Goal: Task Accomplishment & Management: Complete application form

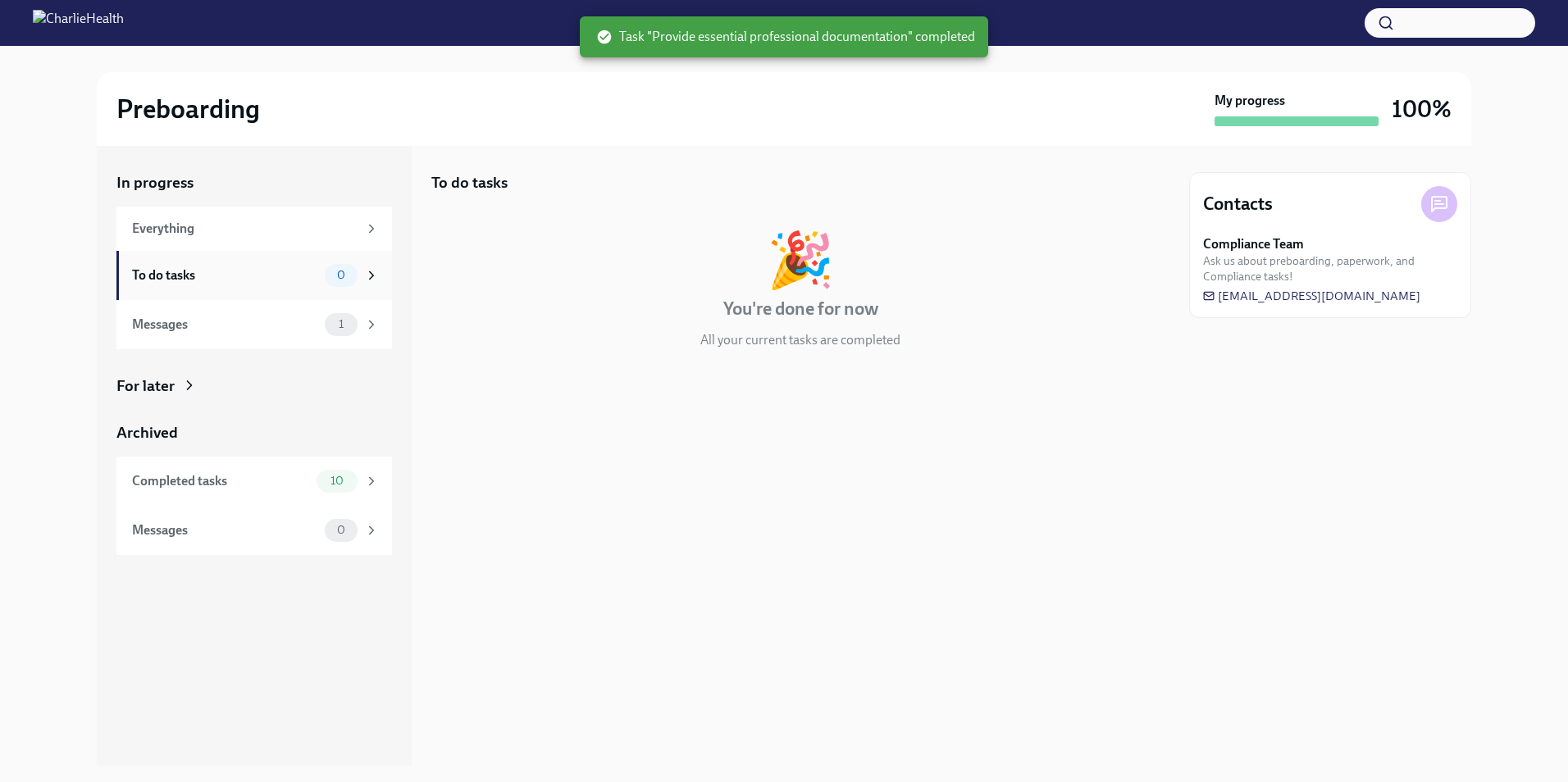
click at [320, 262] on div "To do tasks 0" at bounding box center [254, 275] width 276 height 50
click at [329, 314] on div "1" at bounding box center [352, 325] width 54 height 23
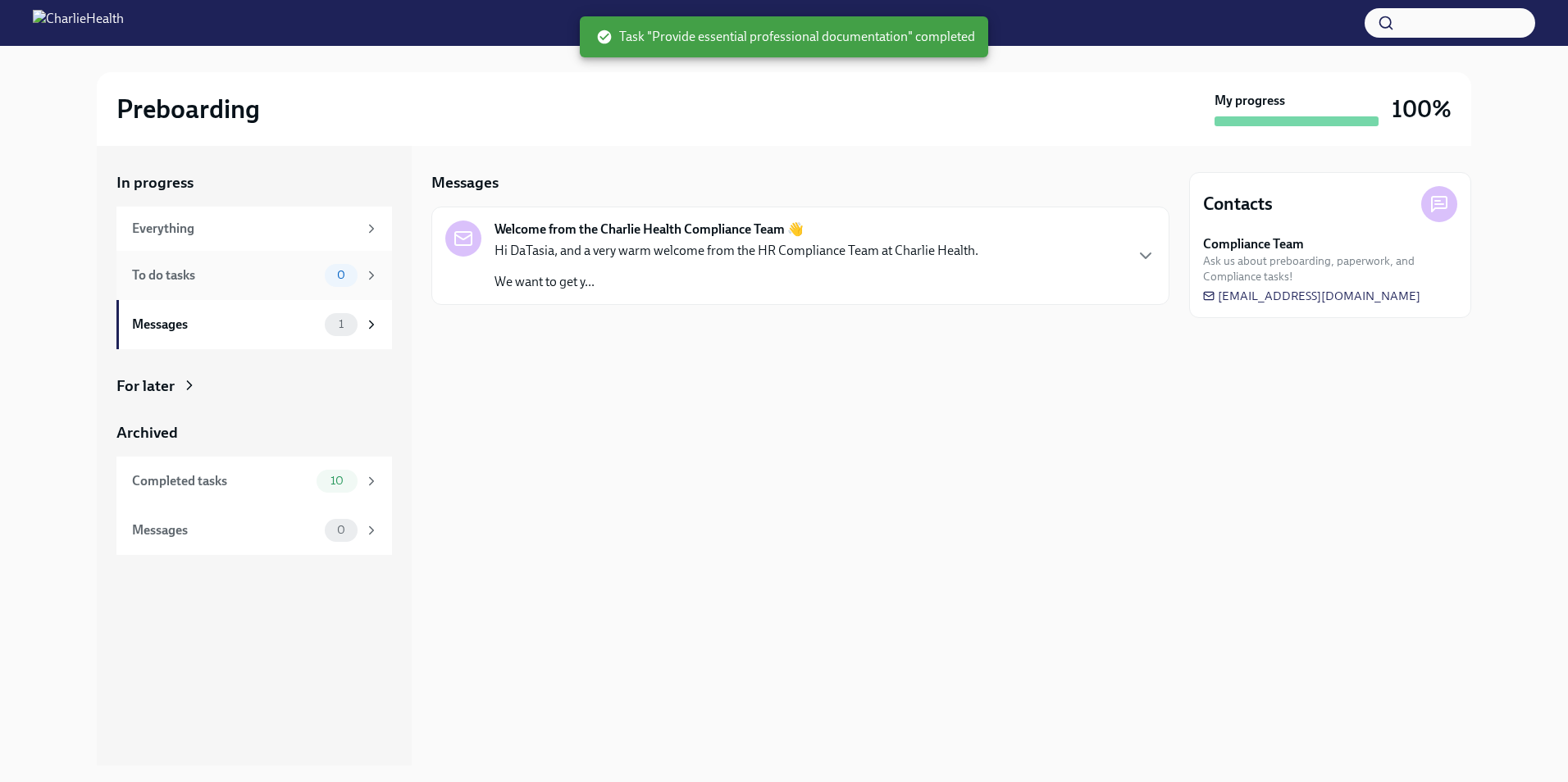
click at [304, 273] on div "To do tasks" at bounding box center [225, 275] width 186 height 18
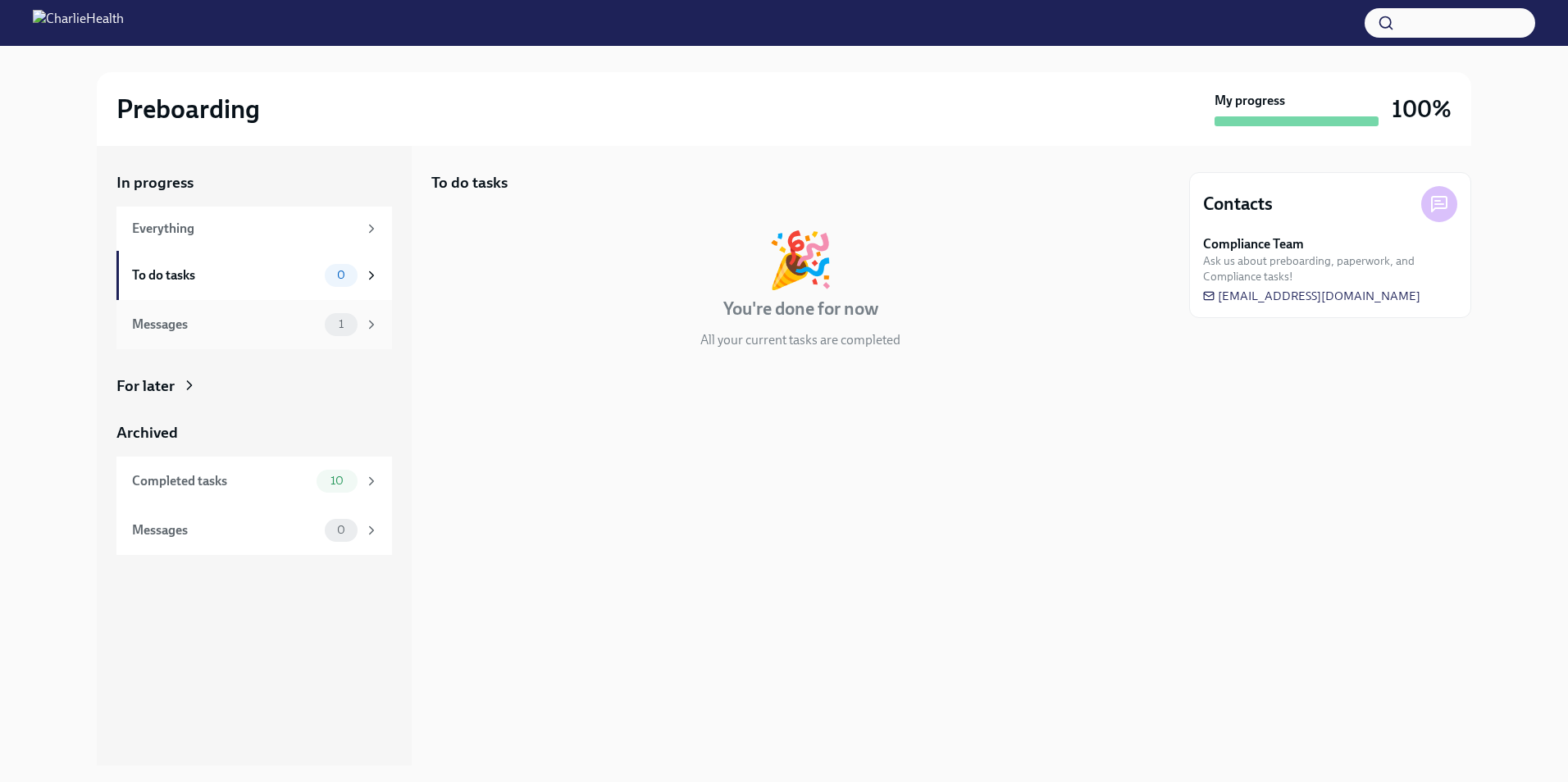
click at [340, 307] on div "Messages 1" at bounding box center [254, 325] width 276 height 50
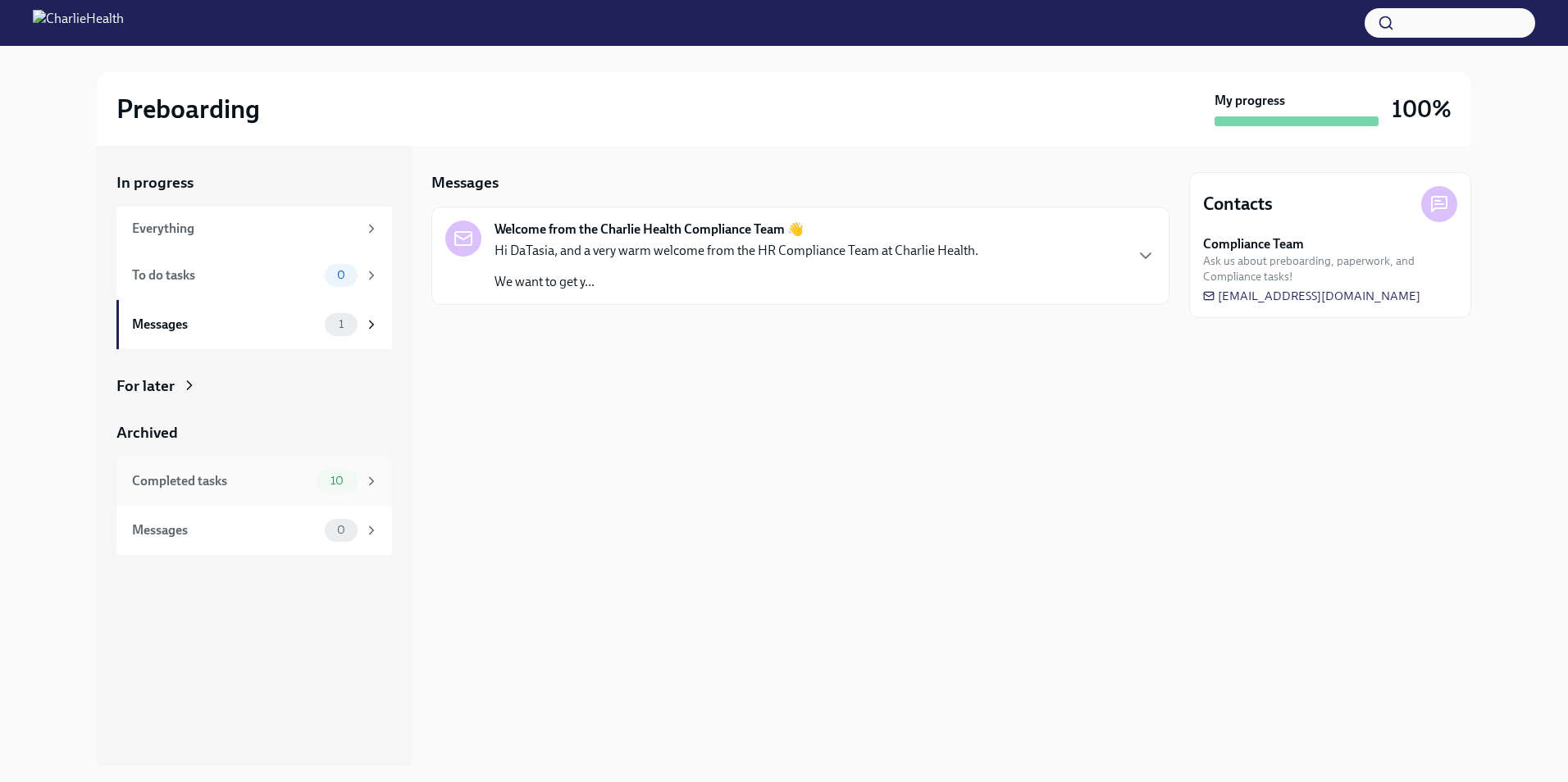
click at [321, 478] on span "10" at bounding box center [337, 481] width 33 height 12
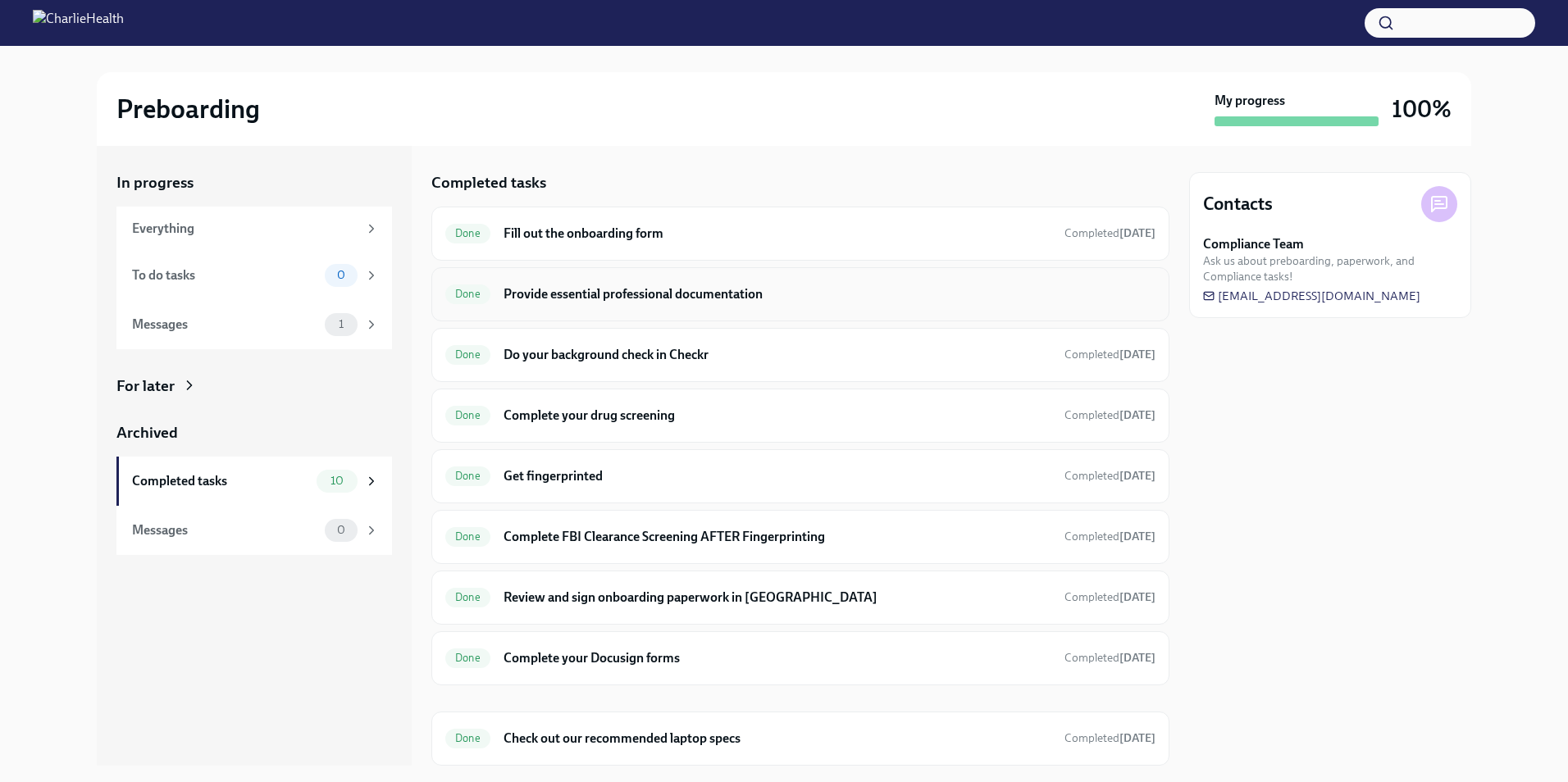
click at [825, 289] on h6 "Provide essential professional documentation" at bounding box center [829, 294] width 652 height 18
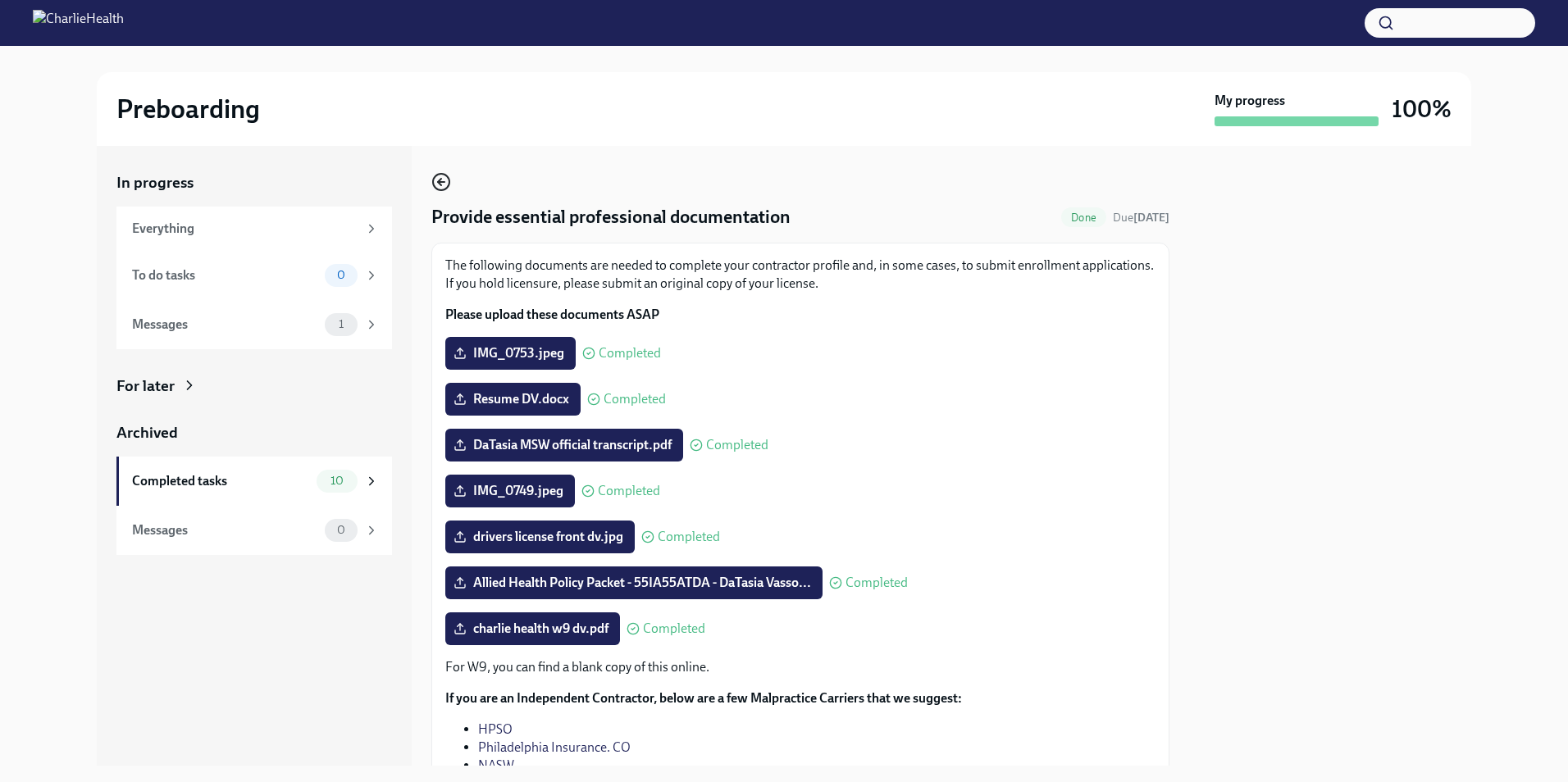
click at [442, 187] on icon "button" at bounding box center [441, 181] width 20 height 20
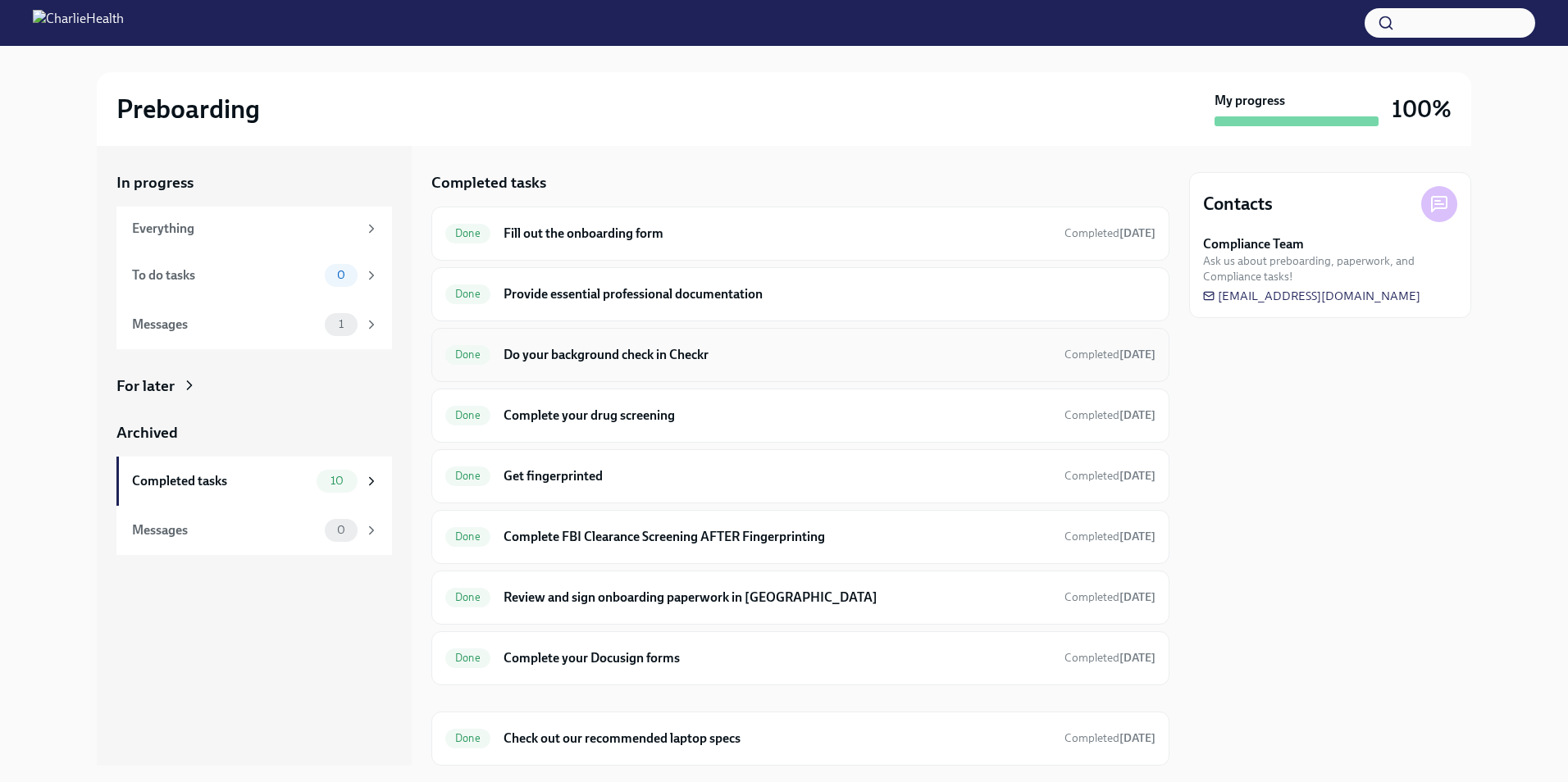
click at [544, 362] on h6 "Do your background check in Checkr" at bounding box center [777, 355] width 548 height 18
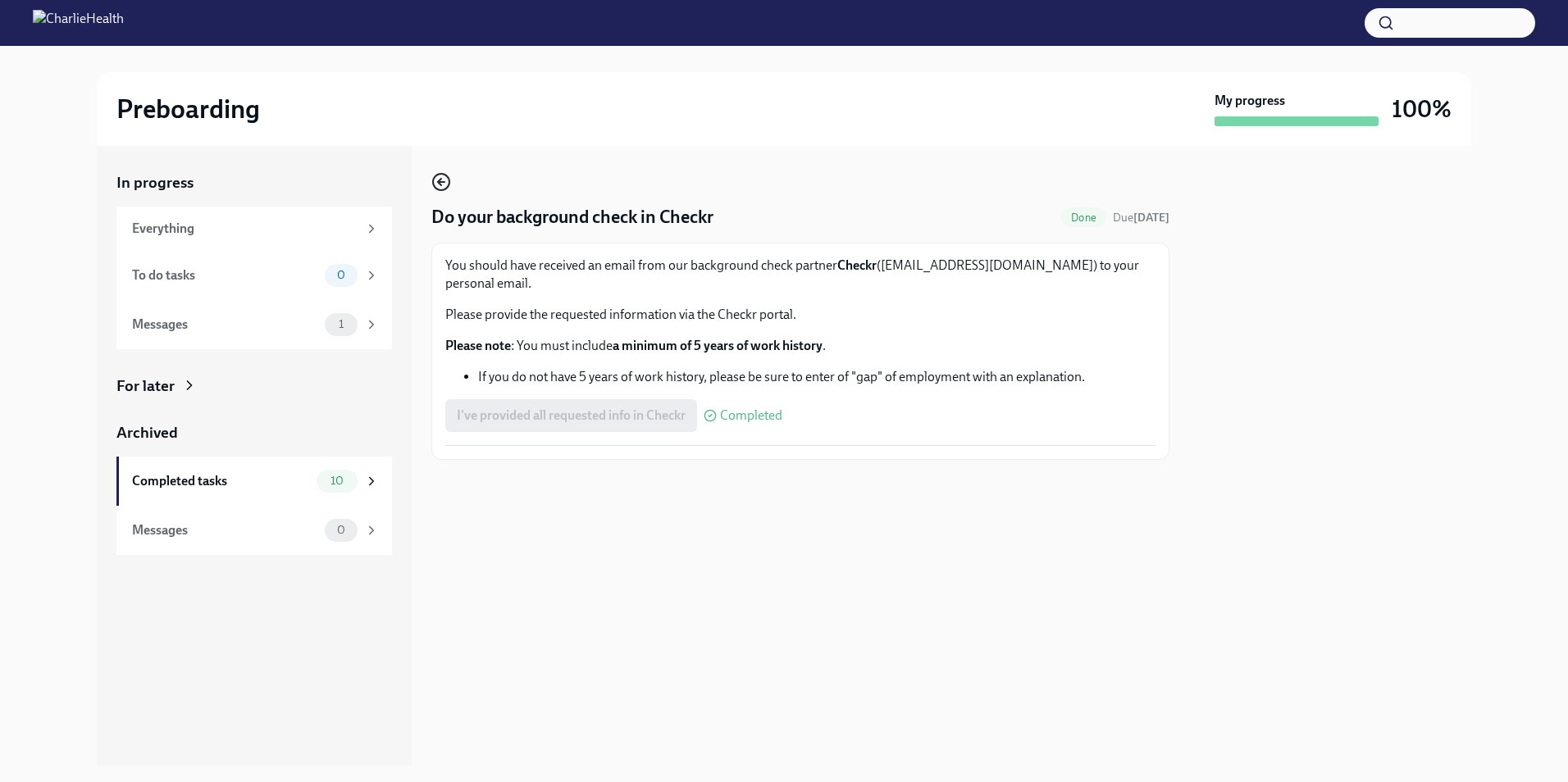
click at [443, 182] on icon "button" at bounding box center [441, 182] width 7 height 0
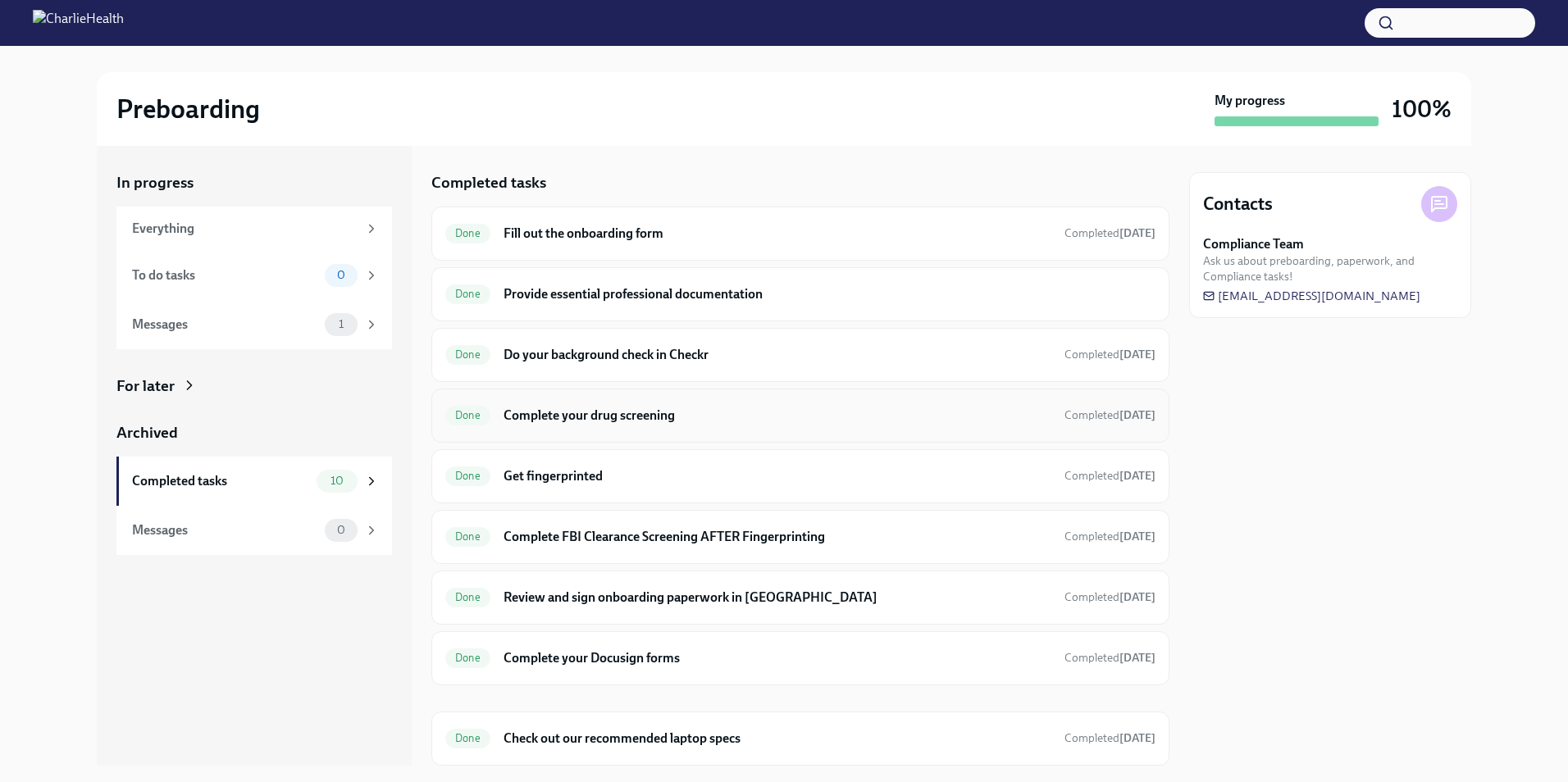
click at [591, 422] on h6 "Complete your drug screening" at bounding box center [777, 415] width 548 height 18
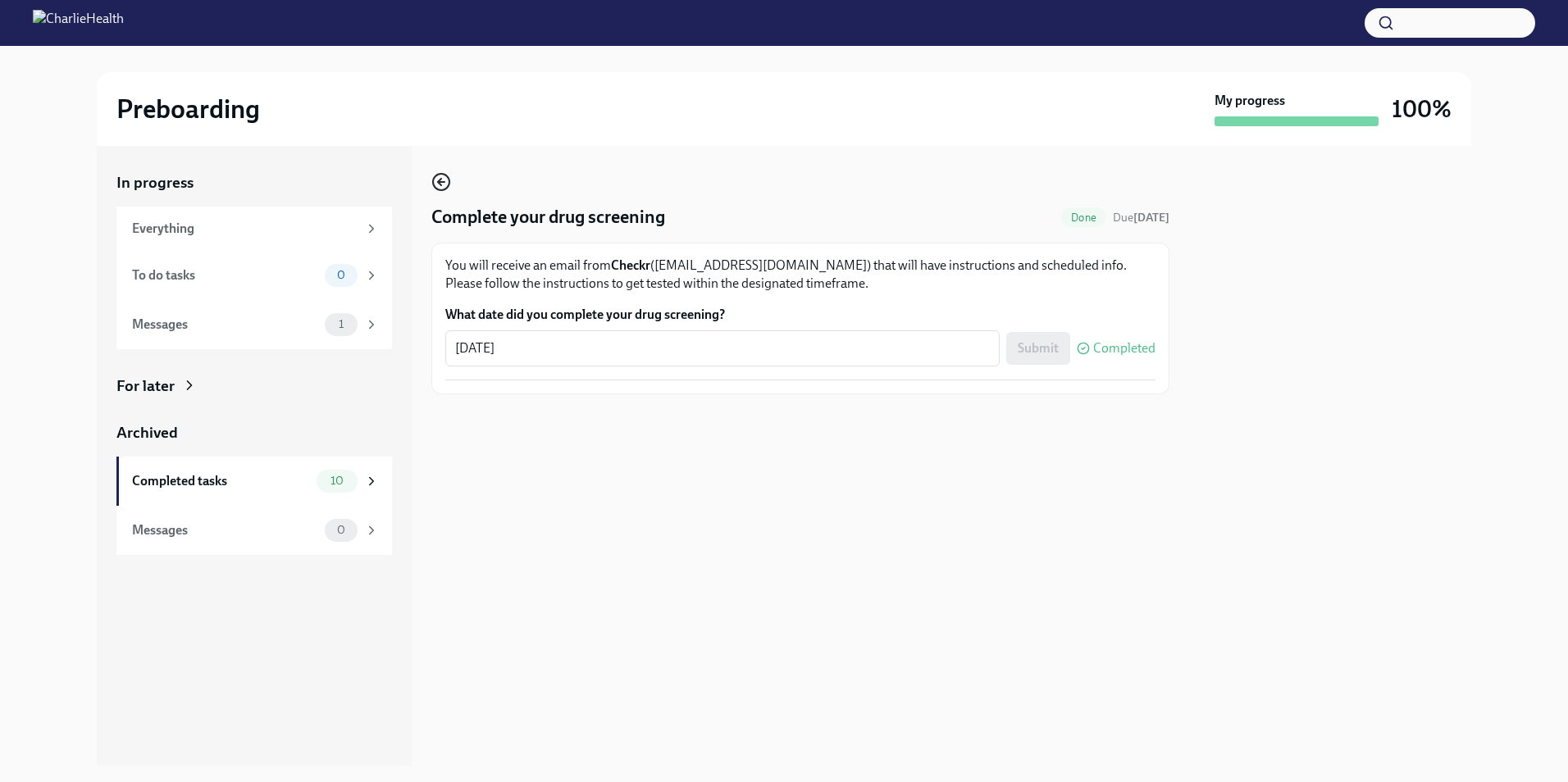
click at [442, 179] on icon "button" at bounding box center [440, 181] width 4 height 7
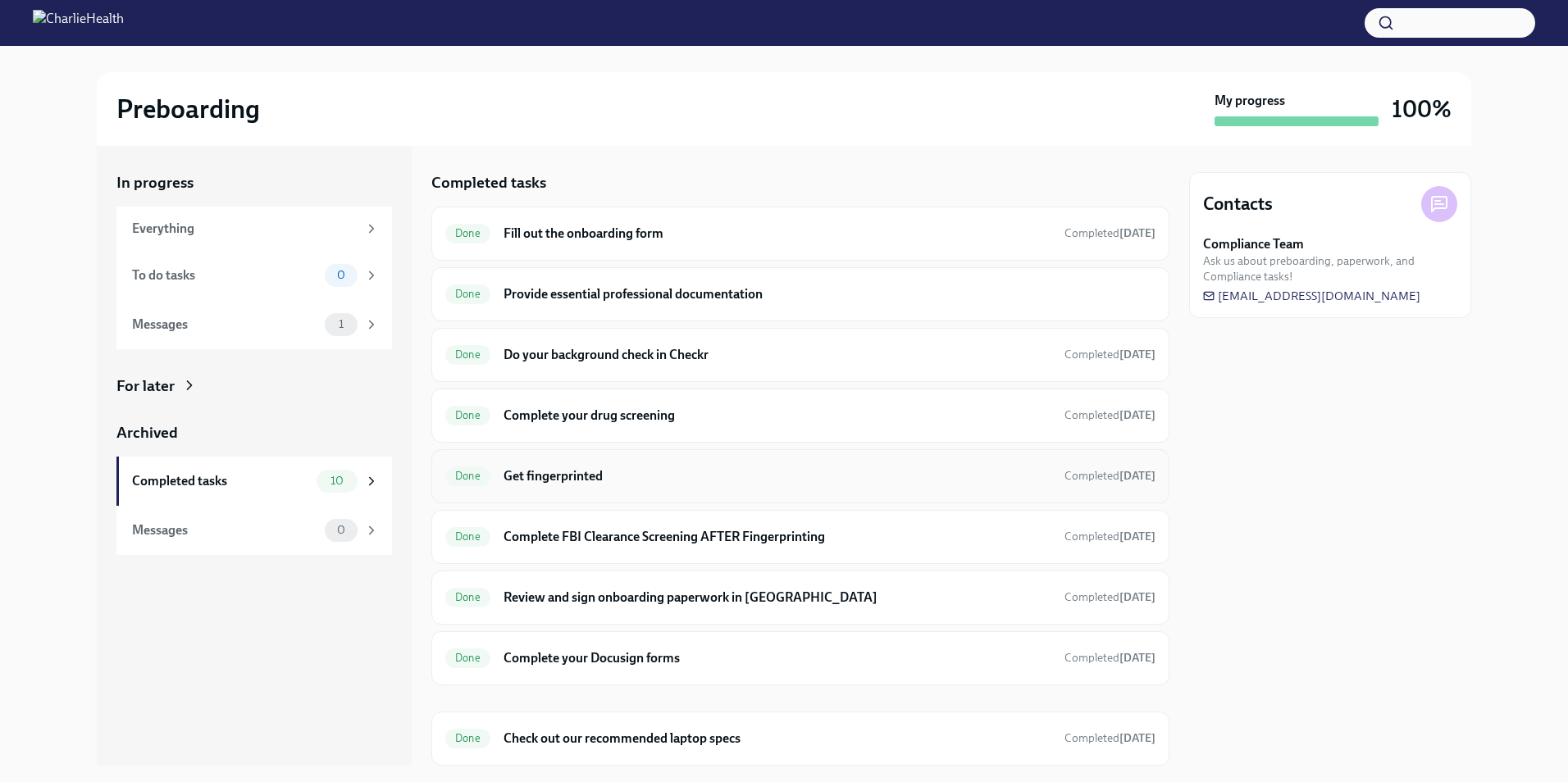
click at [654, 469] on h6 "Get fingerprinted" at bounding box center [777, 476] width 548 height 18
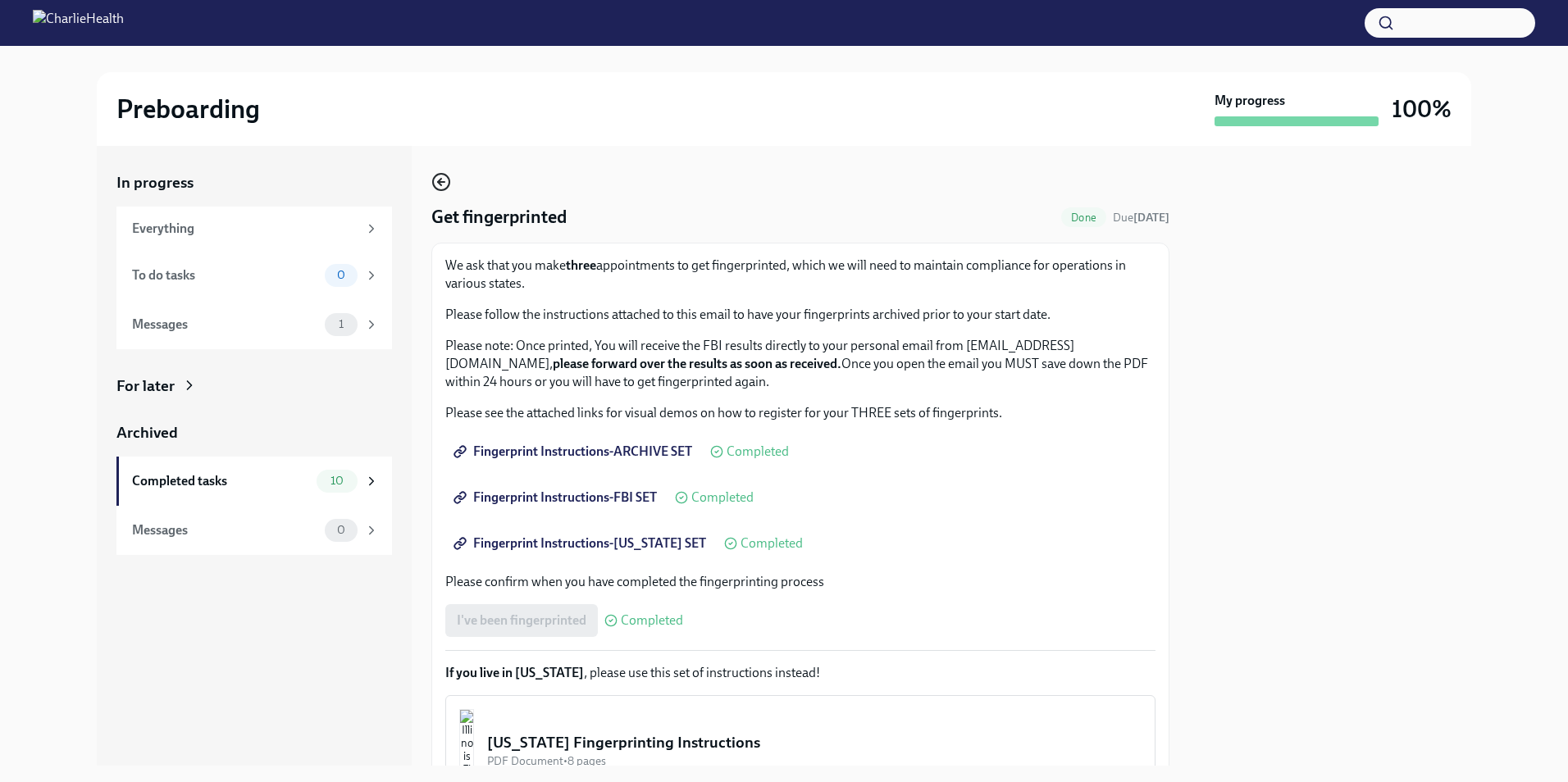
click at [436, 176] on circle "button" at bounding box center [442, 182] width 17 height 17
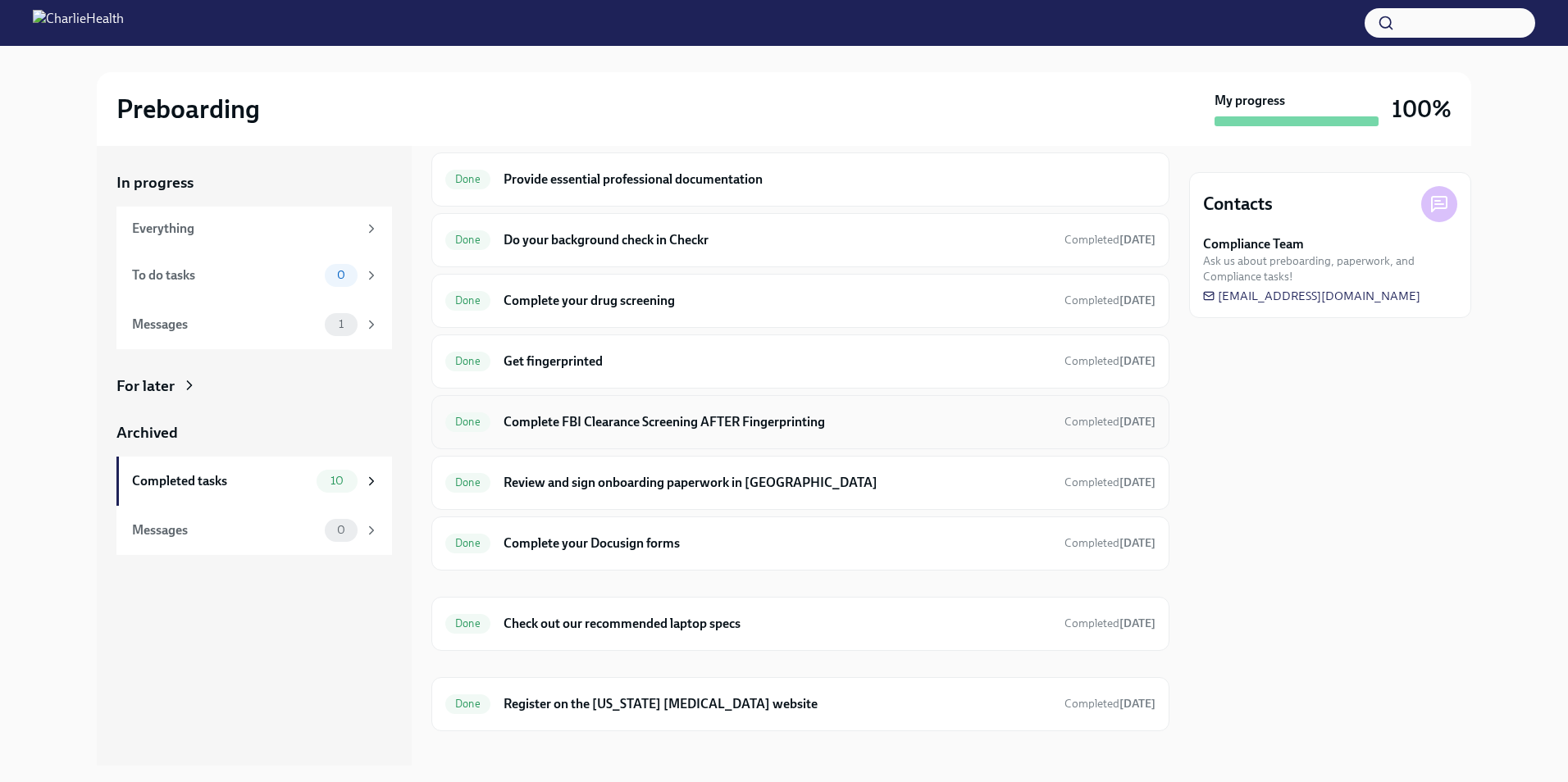
scroll to position [133, 0]
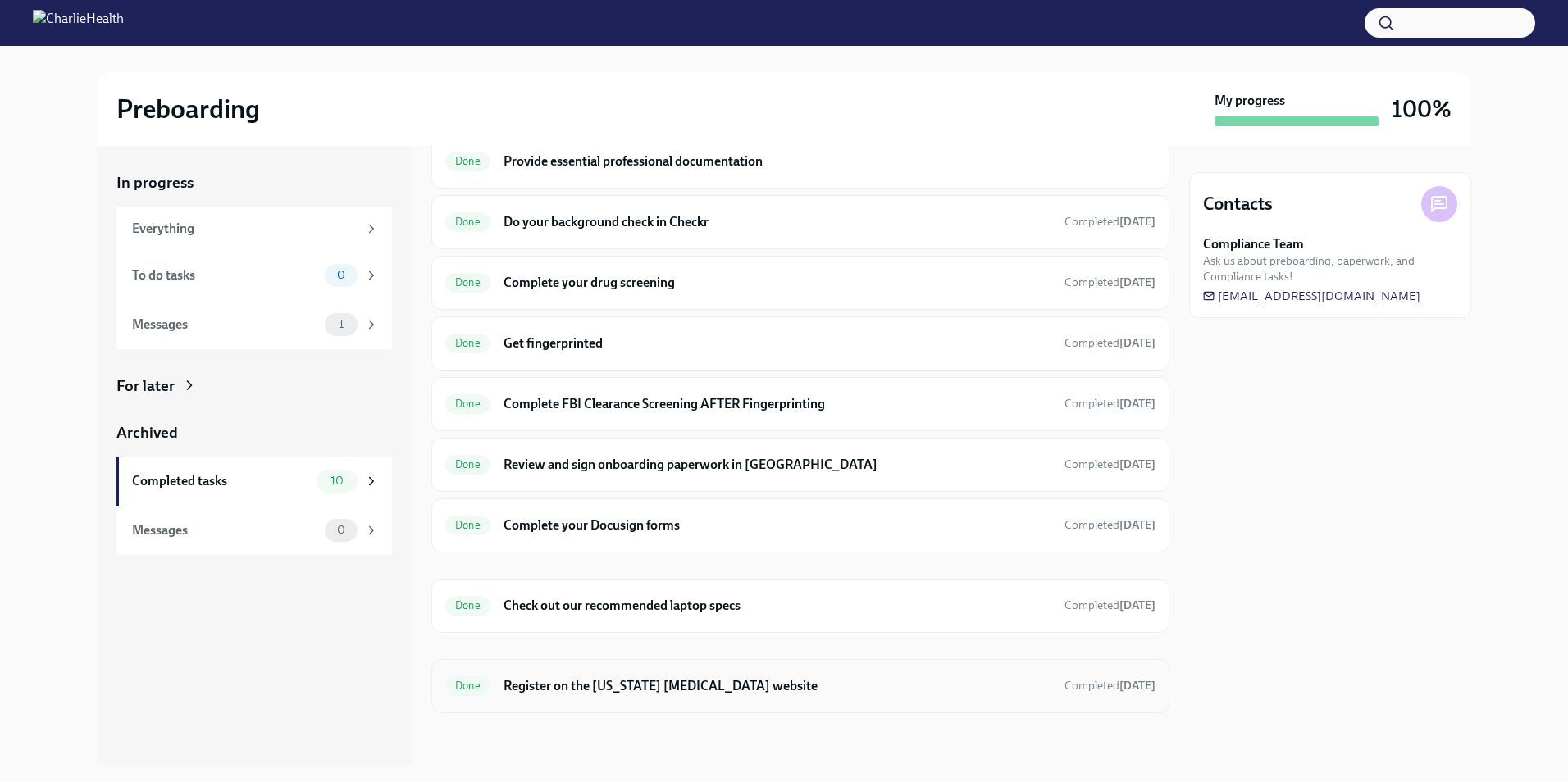
click at [648, 700] on div "Done Register on the [US_STATE] [MEDICAL_DATA] website Completed [DATE]" at bounding box center [800, 687] width 738 height 54
click at [568, 688] on h6 "Register on the [US_STATE] [MEDICAL_DATA] website" at bounding box center [777, 686] width 548 height 18
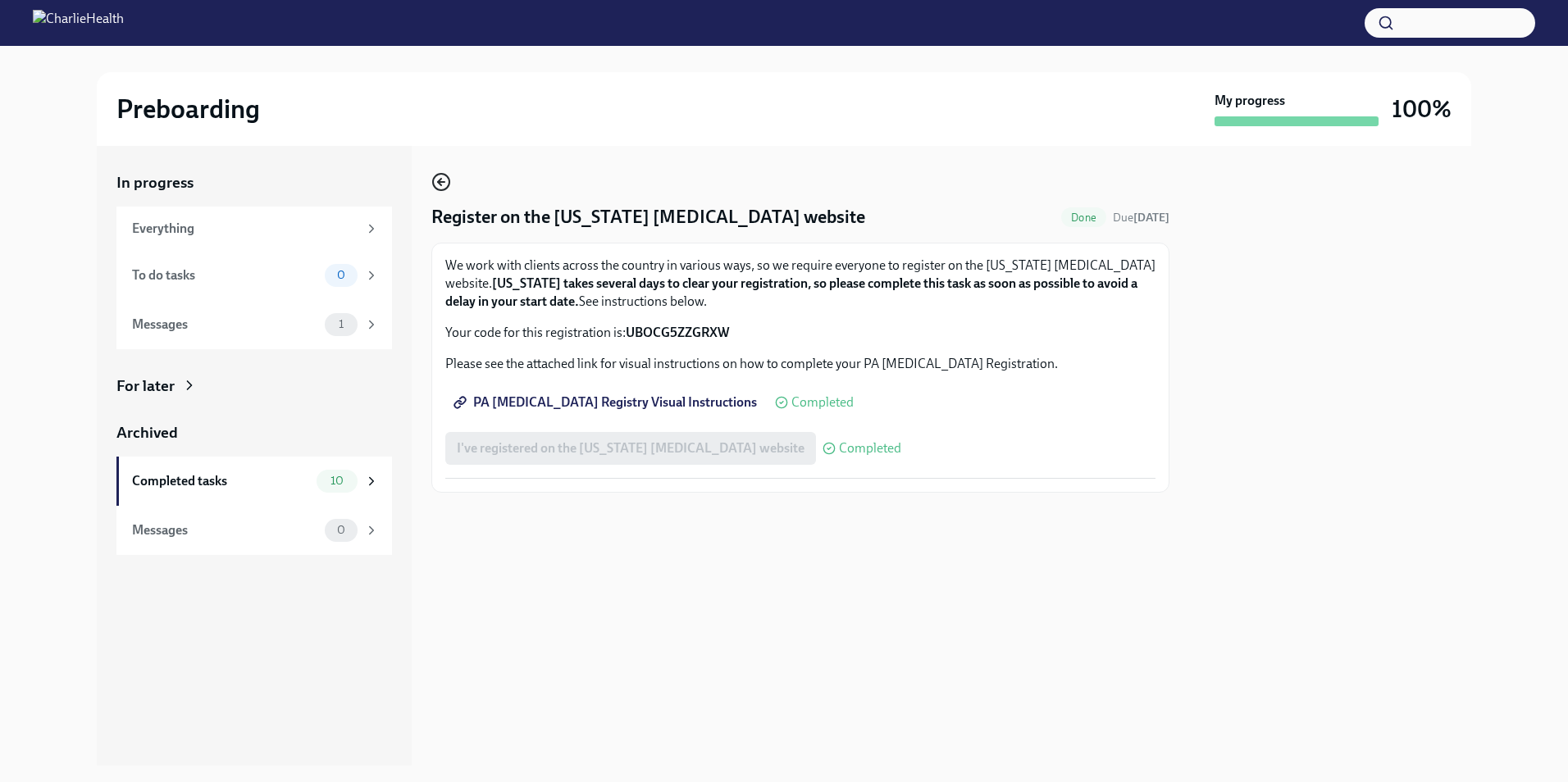
click at [448, 186] on circle "button" at bounding box center [442, 182] width 17 height 17
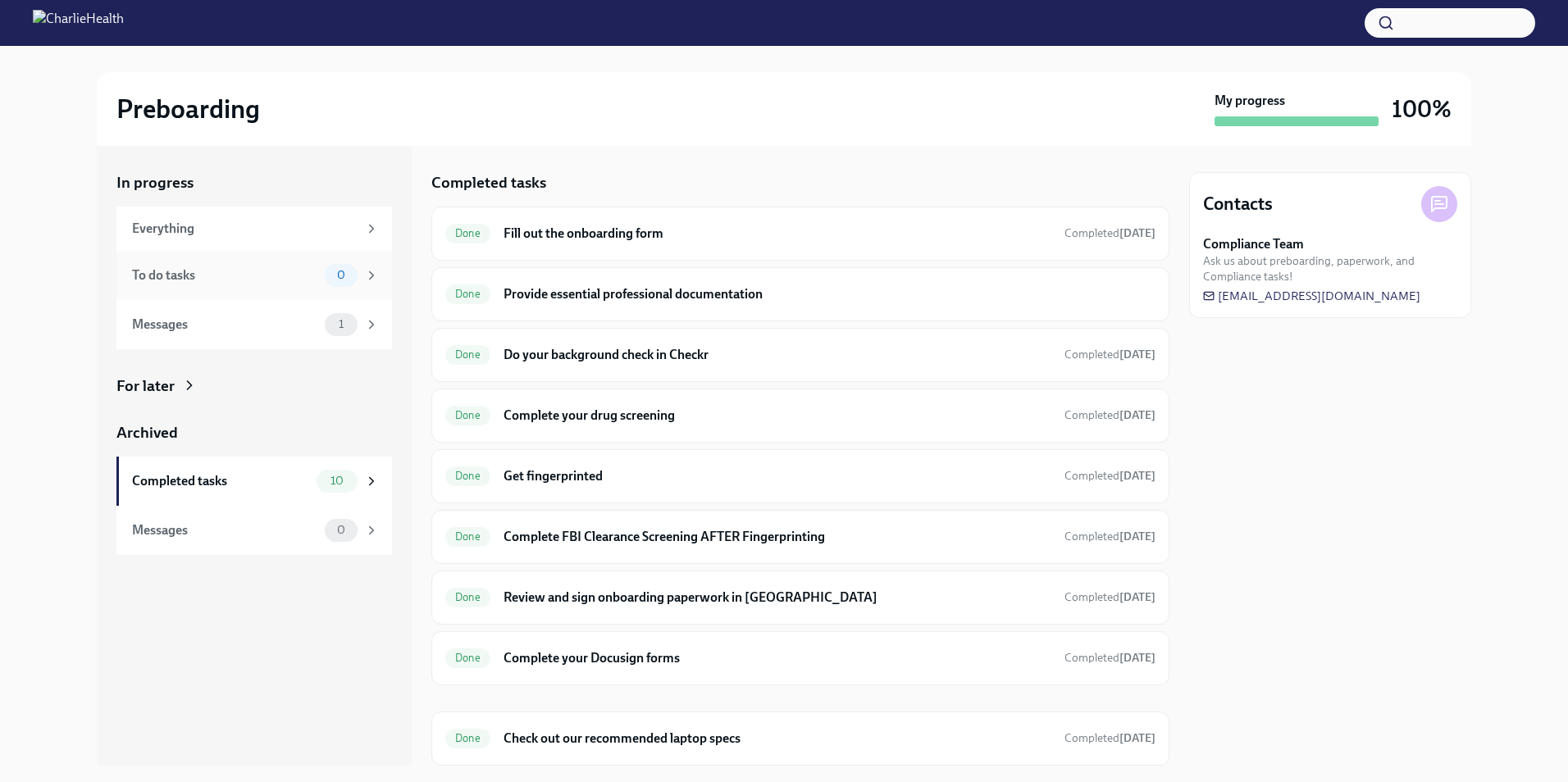
click at [255, 268] on div "To do tasks" at bounding box center [225, 275] width 186 height 18
